Goal: Obtain resource: Download file/media

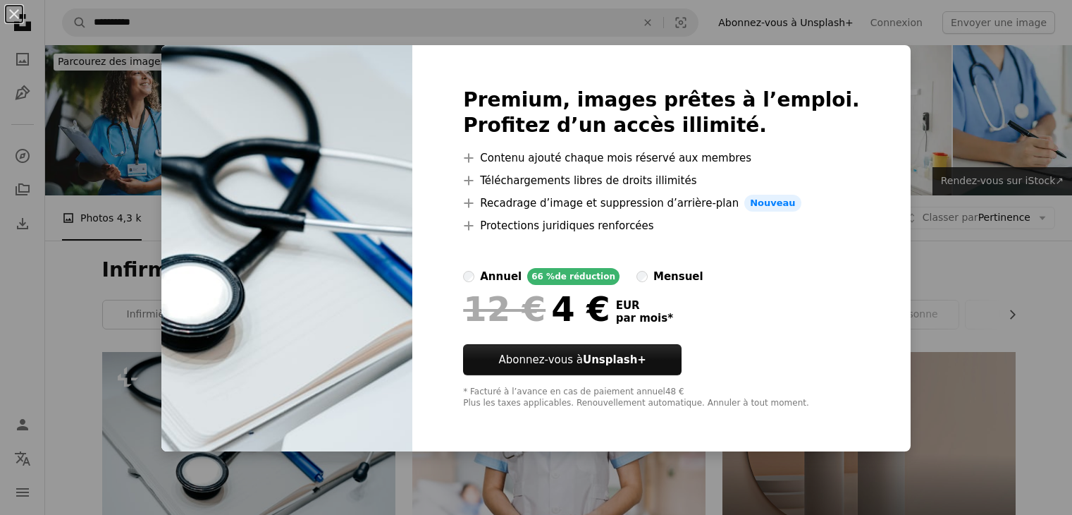
scroll to position [251, 0]
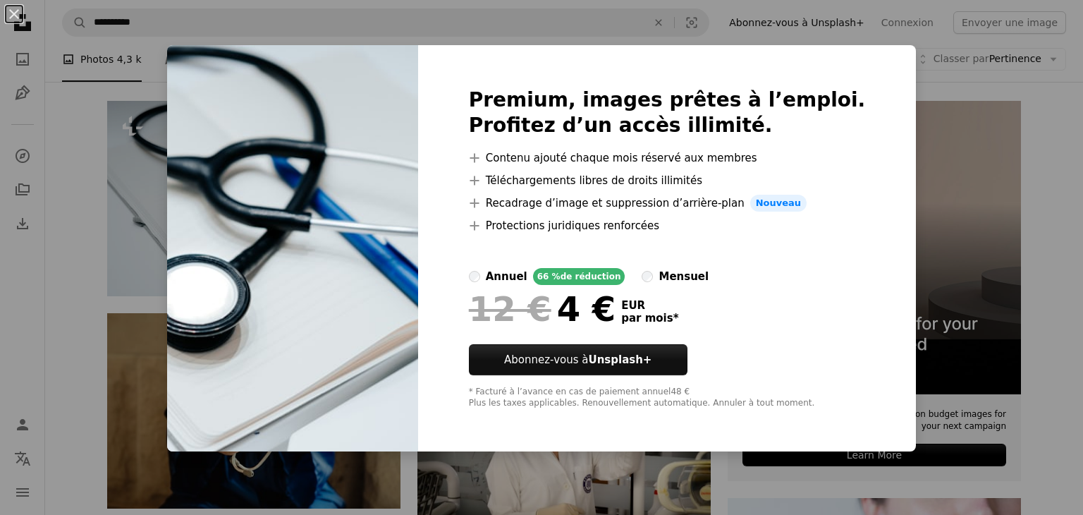
click at [111, 190] on div "An X shape Premium, images prêtes à l’emploi. Profitez d’un accès illimité. A p…" at bounding box center [541, 257] width 1083 height 515
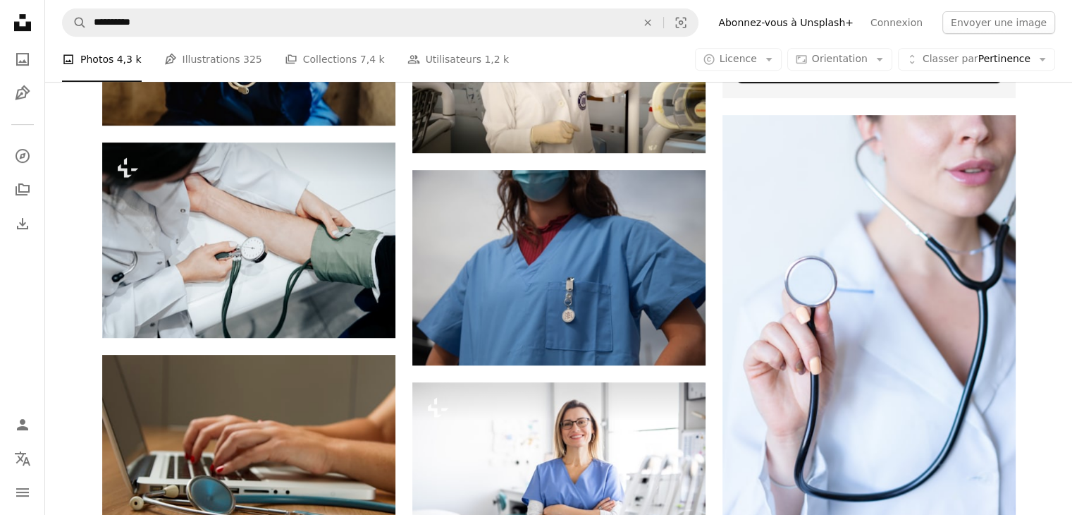
scroll to position [631, 0]
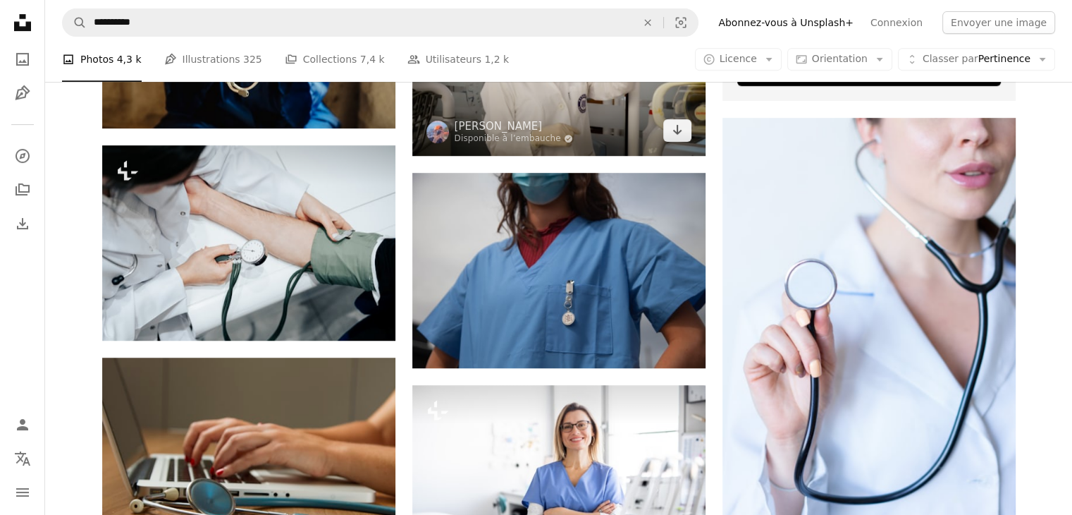
click at [519, 104] on img at bounding box center [558, 56] width 293 height 200
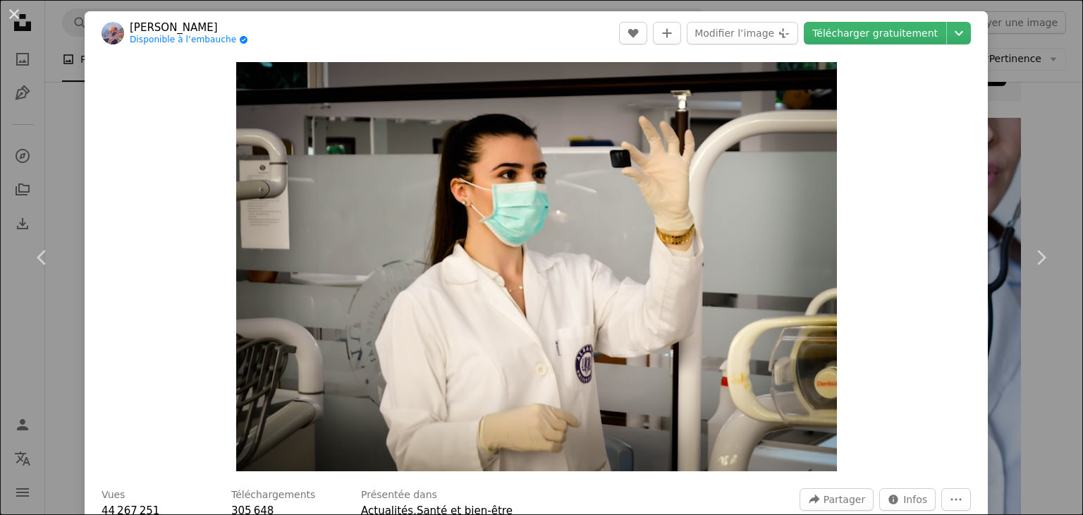
click at [63, 173] on div "An X shape Chevron left Chevron right [PERSON_NAME] Disponible à l’embauche A c…" at bounding box center [541, 257] width 1083 height 515
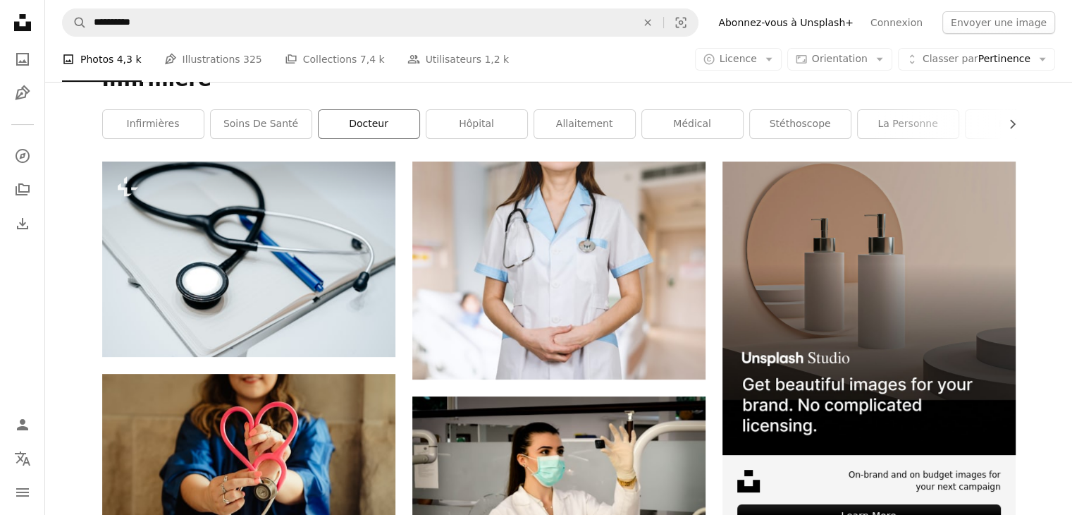
scroll to position [191, 0]
